Goal: Task Accomplishment & Management: Complete application form

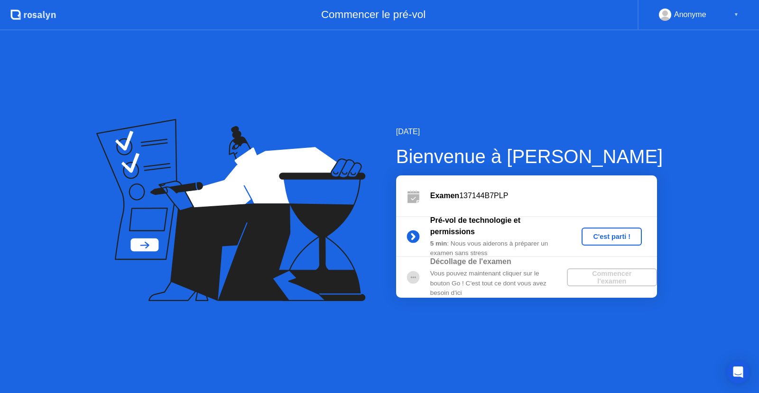
click at [607, 238] on div "C'est parti !" at bounding box center [611, 237] width 53 height 8
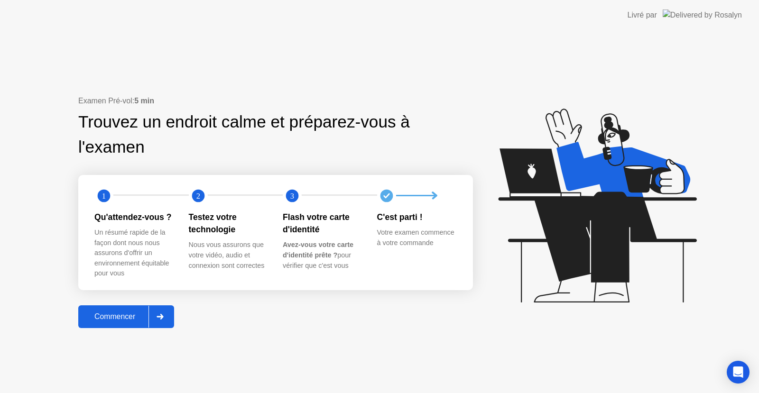
click at [114, 318] on div "Commencer" at bounding box center [114, 317] width 67 height 9
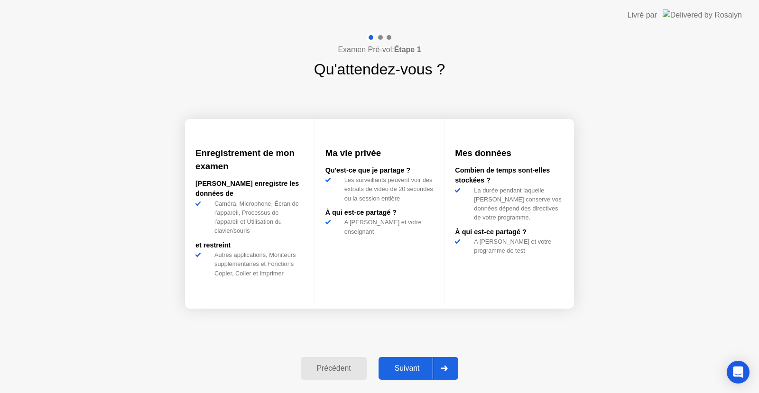
click at [404, 366] on div "Suivant" at bounding box center [407, 368] width 52 height 9
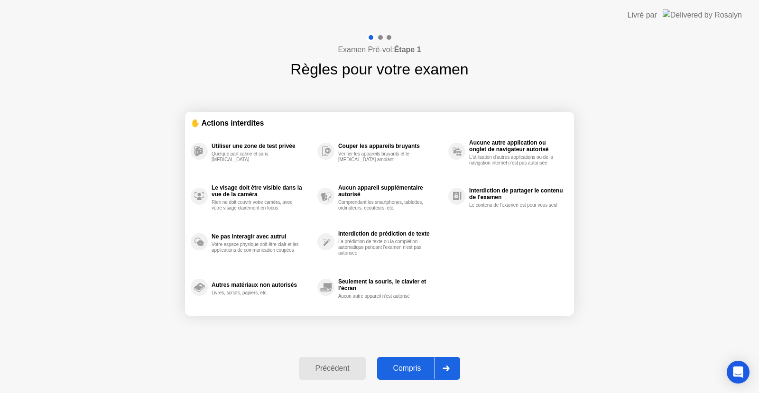
click at [411, 360] on button "Compris" at bounding box center [418, 368] width 83 height 23
select select "**********"
select select "*******"
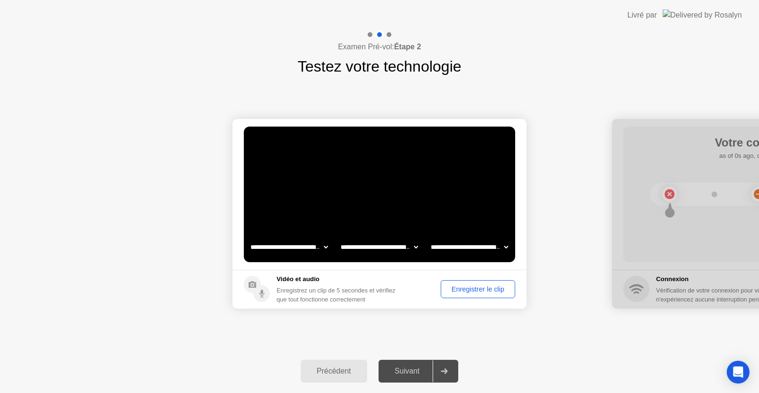
click at [470, 289] on div "Enregistrer le clip" at bounding box center [478, 290] width 68 height 8
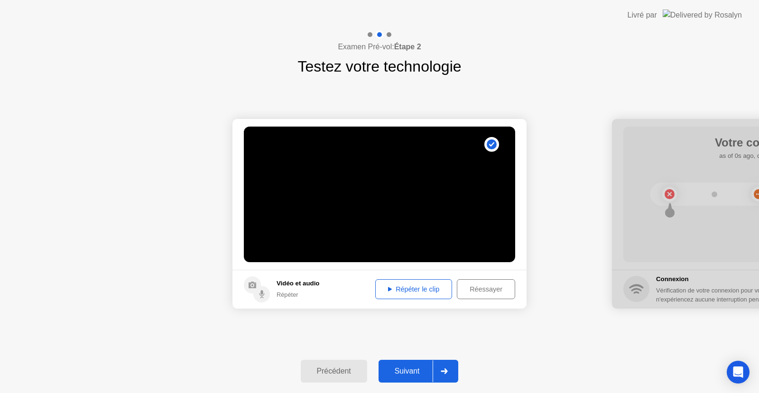
click at [410, 367] on div "Suivant" at bounding box center [407, 371] width 52 height 9
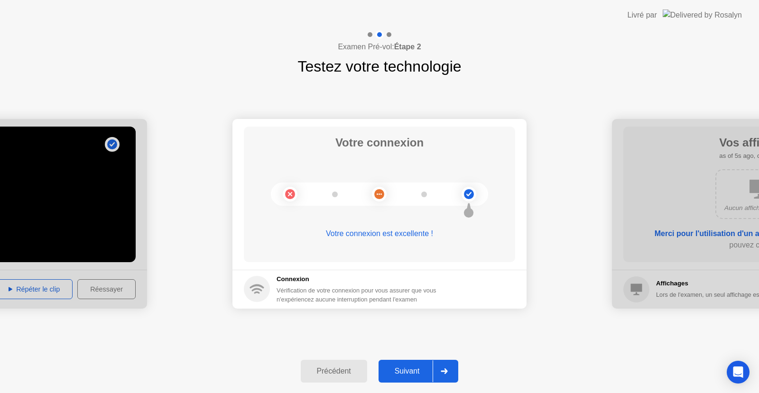
click at [410, 367] on div "Suivant" at bounding box center [407, 371] width 52 height 9
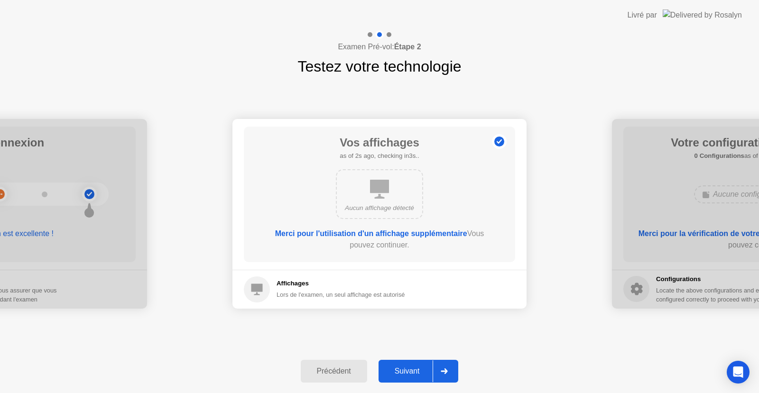
click at [410, 367] on div "Suivant" at bounding box center [407, 371] width 52 height 9
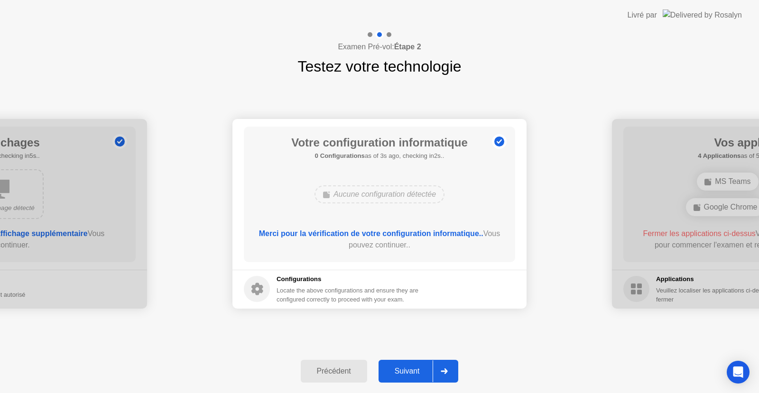
click at [410, 367] on div "Suivant" at bounding box center [407, 371] width 52 height 9
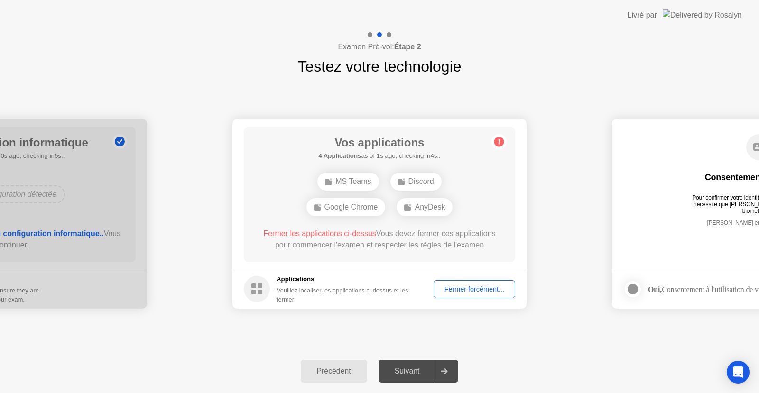
click at [474, 287] on div "Fermer forcément..." at bounding box center [474, 290] width 75 height 8
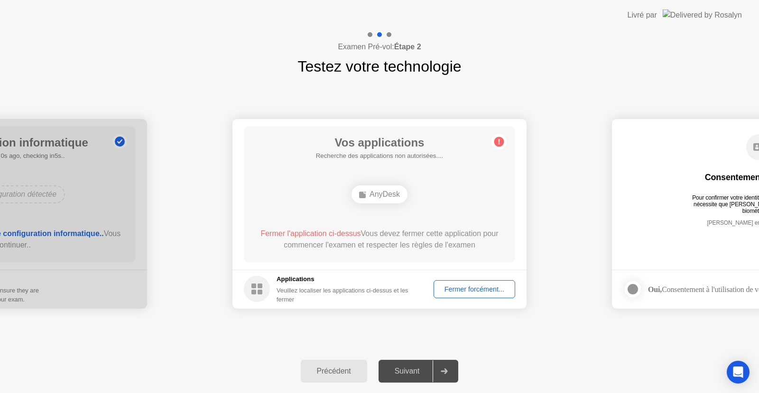
click at [462, 287] on div "Fermer forcément..." at bounding box center [474, 290] width 75 height 8
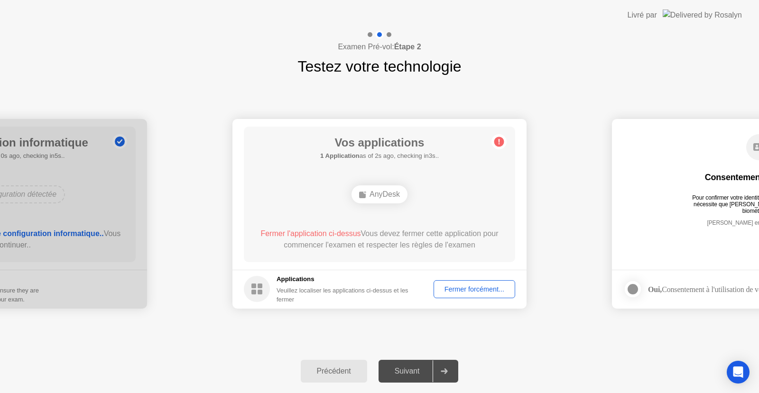
click at [473, 288] on div "Fermer forcément..." at bounding box center [474, 290] width 75 height 8
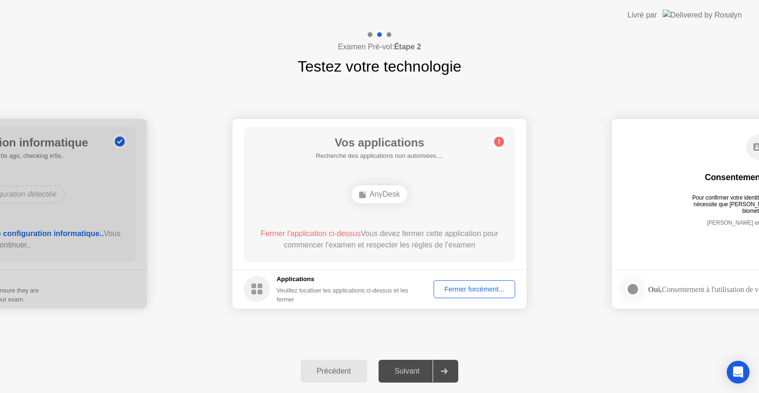
click at [264, 214] on div "Vos applications Recherche des applications non autorisées.... AnyDesk Fermer l…" at bounding box center [379, 195] width 271 height 136
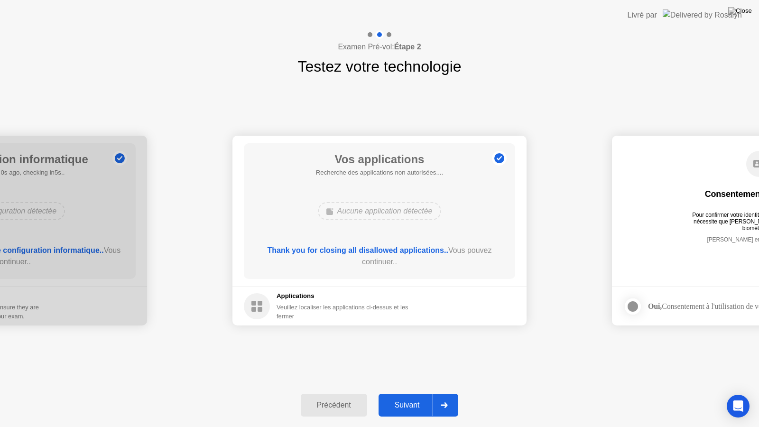
click at [413, 393] on div "Suivant" at bounding box center [407, 405] width 52 height 9
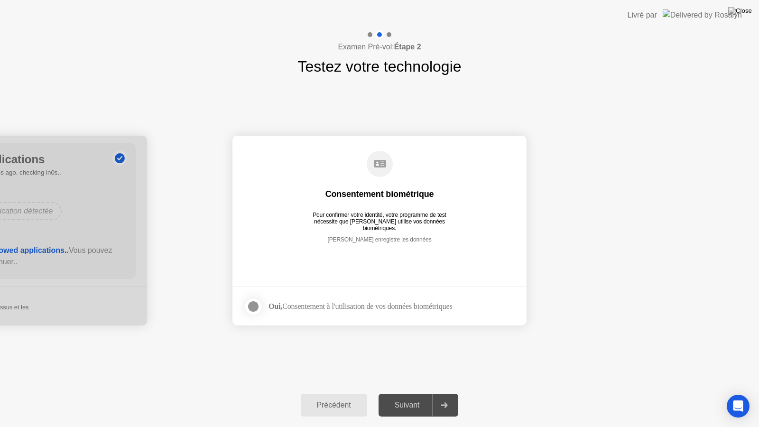
click at [249, 307] on div at bounding box center [253, 306] width 11 height 11
click at [415, 393] on div "Suivant" at bounding box center [407, 405] width 52 height 9
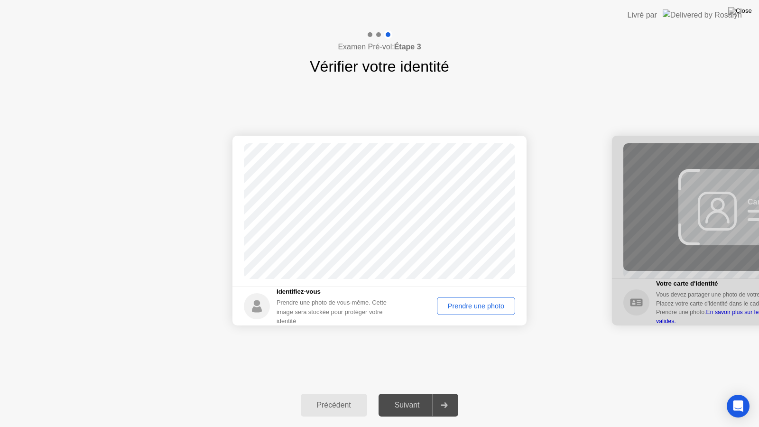
click at [458, 307] on div "Prendre une photo" at bounding box center [476, 306] width 72 height 8
click at [401, 393] on div "Suivant" at bounding box center [407, 405] width 52 height 9
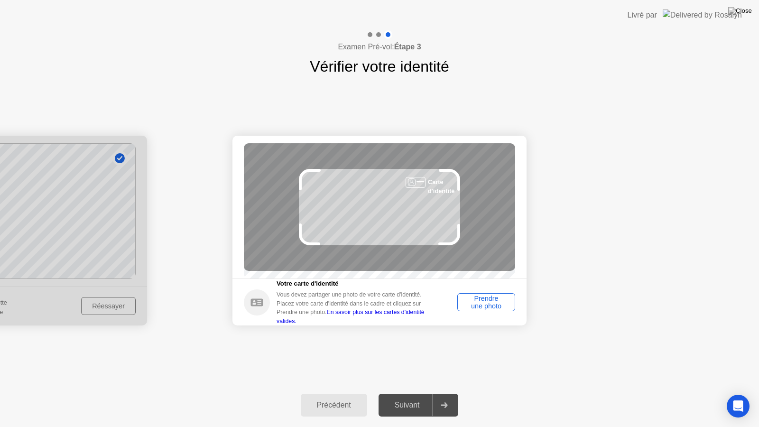
click at [500, 308] on div "Prendre une photo" at bounding box center [486, 302] width 51 height 15
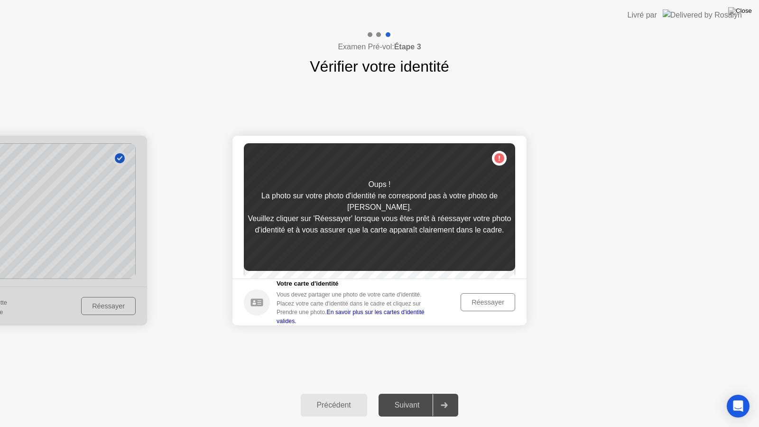
click at [490, 306] on div "Réessayer" at bounding box center [488, 302] width 48 height 8
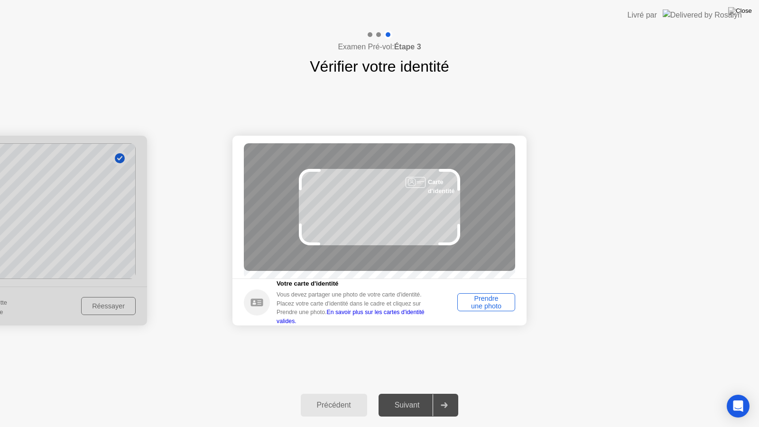
click at [494, 307] on div "Prendre une photo" at bounding box center [486, 302] width 51 height 15
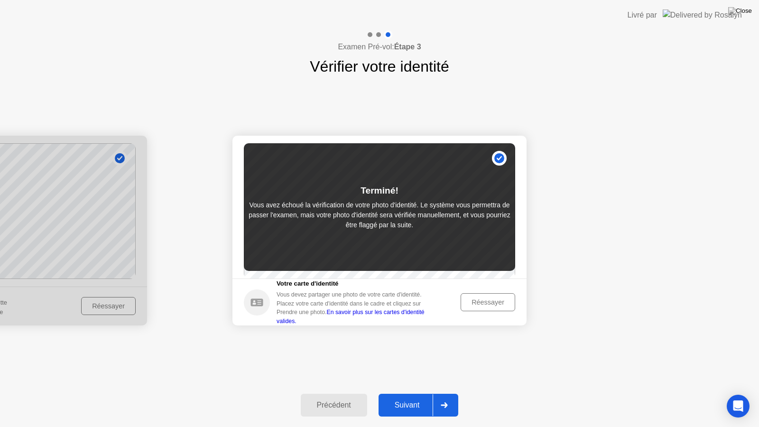
click at [407, 393] on div "Suivant" at bounding box center [407, 405] width 52 height 9
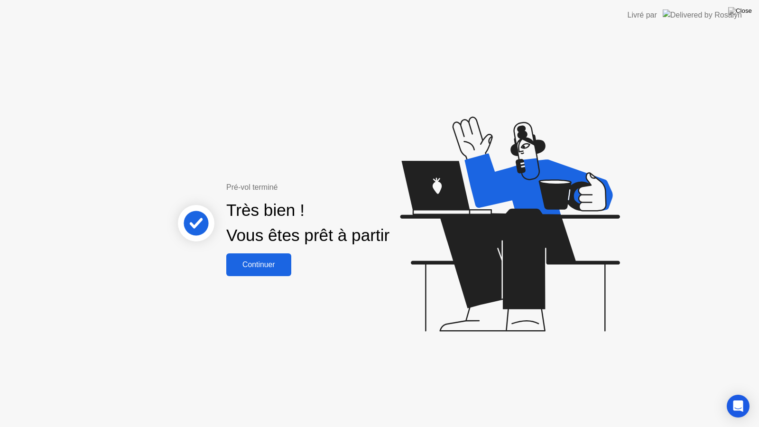
click at [266, 262] on div "Continuer" at bounding box center [258, 264] width 59 height 9
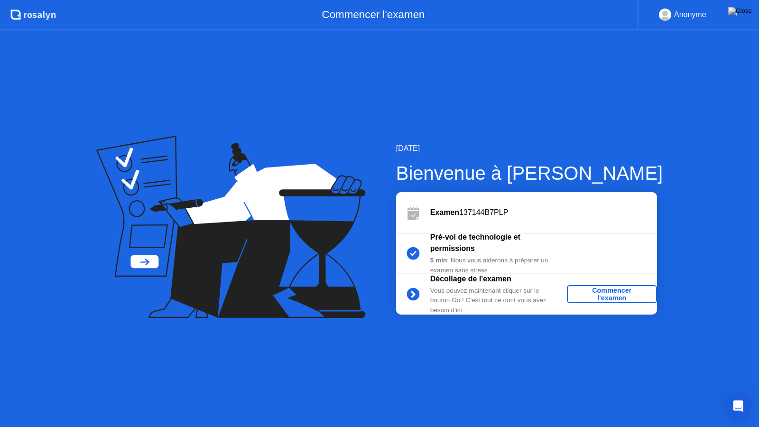
click at [614, 289] on div "Commencer l'examen" at bounding box center [612, 294] width 83 height 15
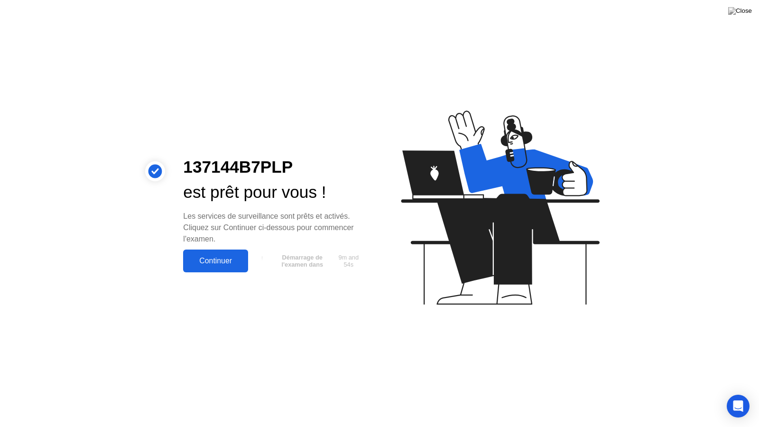
click at [208, 262] on div "Continuer" at bounding box center [215, 261] width 59 height 9
